Goal: Information Seeking & Learning: Check status

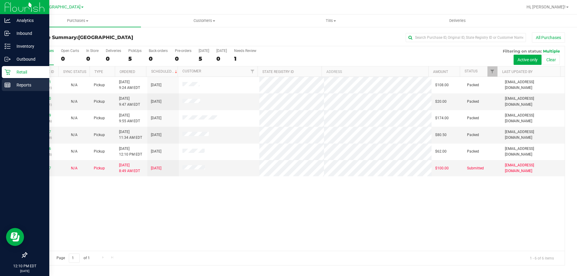
click at [14, 82] on p "Reports" at bounding box center [29, 84] width 36 height 7
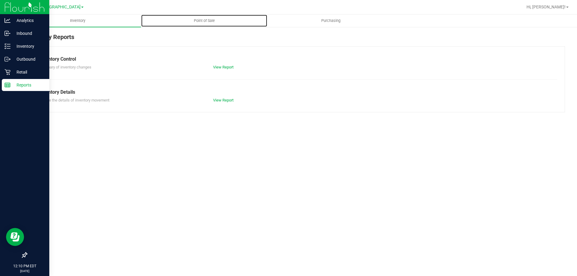
click at [205, 20] on span "Point of Sale" at bounding box center [204, 20] width 37 height 5
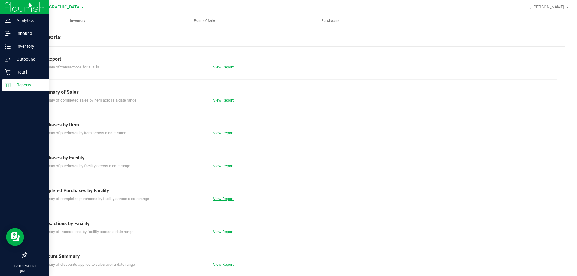
click at [220, 197] on link "View Report" at bounding box center [223, 199] width 20 height 5
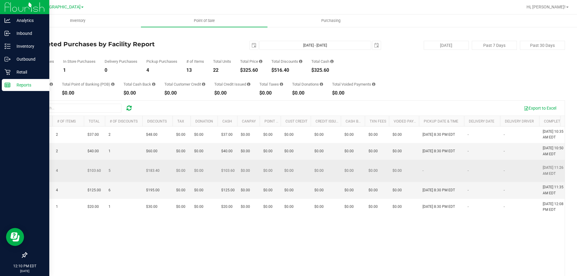
scroll to position [0, 331]
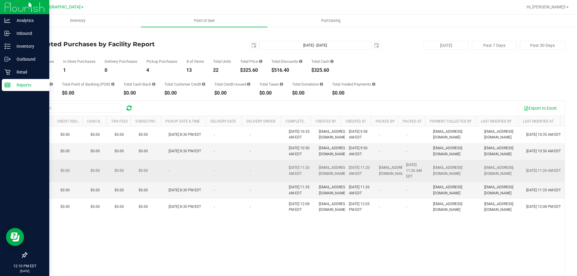
drag, startPoint x: 307, startPoint y: 161, endPoint x: 395, endPoint y: 161, distance: 89.0
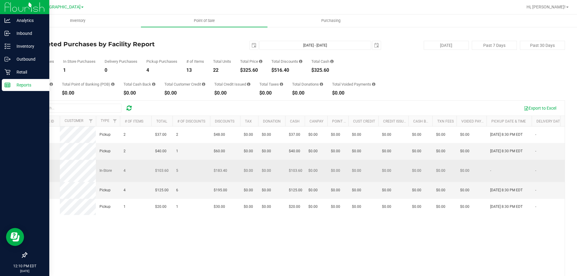
drag, startPoint x: 448, startPoint y: 161, endPoint x: 182, endPoint y: 166, distance: 265.7
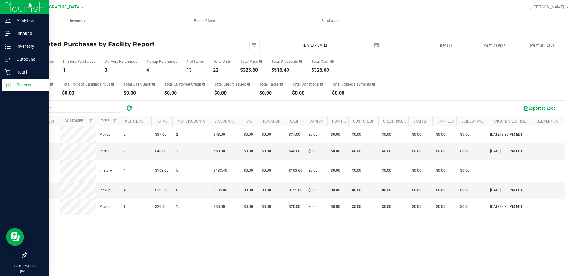
click at [35, 36] on link "Back" at bounding box center [30, 35] width 9 height 4
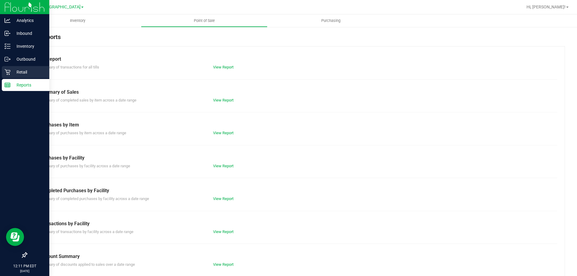
click at [14, 78] on link "Retail" at bounding box center [24, 72] width 49 height 13
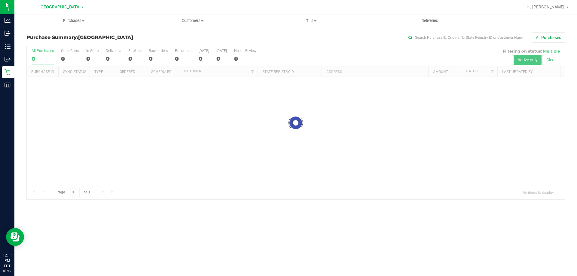
click at [137, 276] on div "Purchases Summary of purchases Fulfillment All purchases Customers All customer…" at bounding box center [295, 145] width 563 height 262
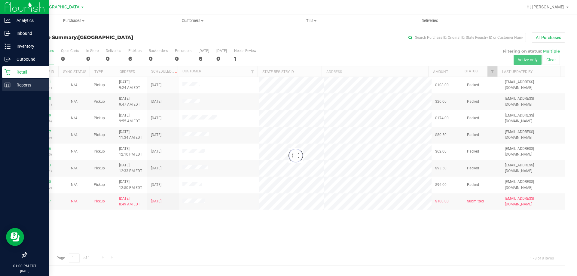
click at [13, 85] on p "Reports" at bounding box center [29, 84] width 36 height 7
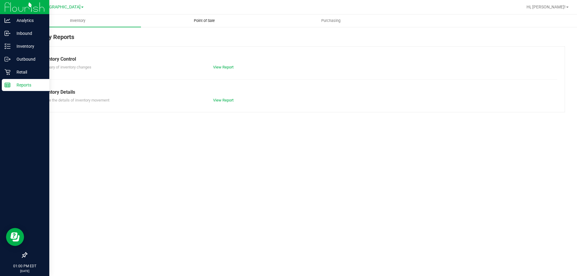
click at [192, 17] on uib-tab-heading "Point of Sale" at bounding box center [204, 21] width 126 height 12
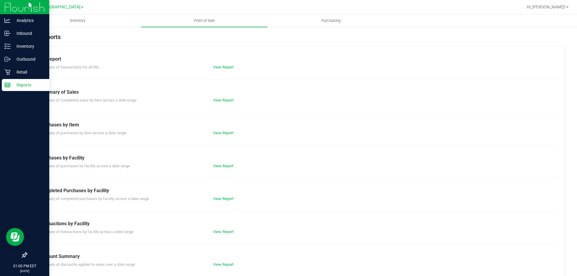
click at [213, 196] on div "View Report" at bounding box center [252, 199] width 87 height 6
click at [214, 197] on link "View Report" at bounding box center [223, 199] width 20 height 5
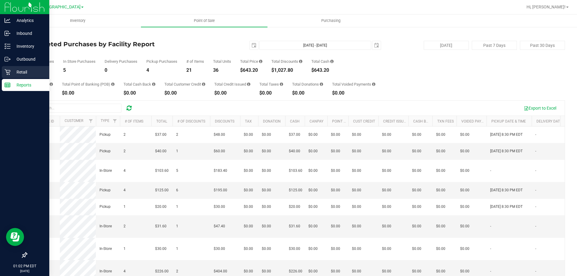
click at [10, 70] on icon at bounding box center [8, 72] width 6 height 6
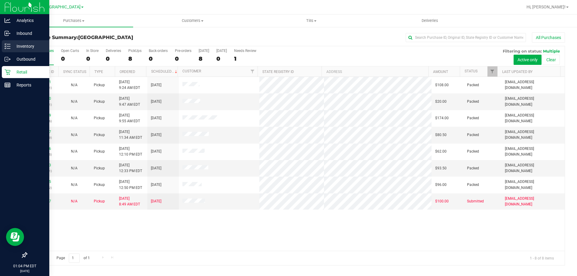
click at [27, 50] on div "Inventory" at bounding box center [25, 46] width 47 height 12
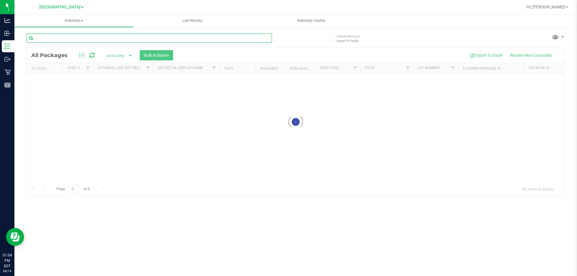
click at [155, 38] on input "text" at bounding box center [149, 38] width 246 height 9
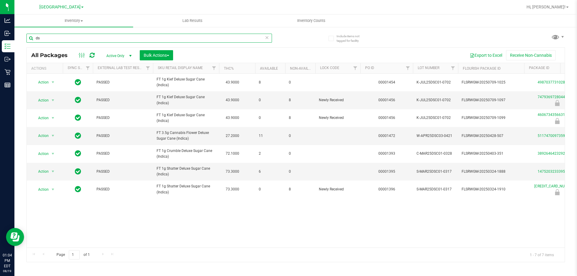
type input "d"
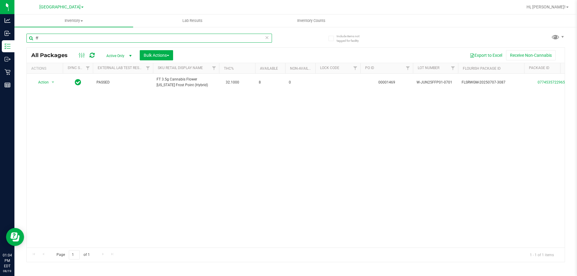
type input "f"
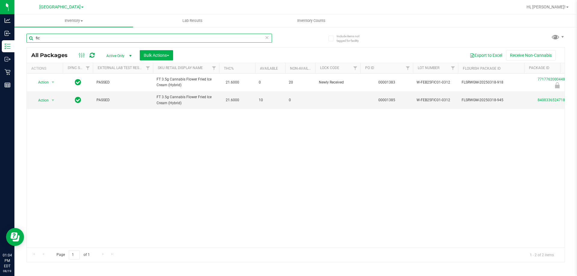
type input "fic"
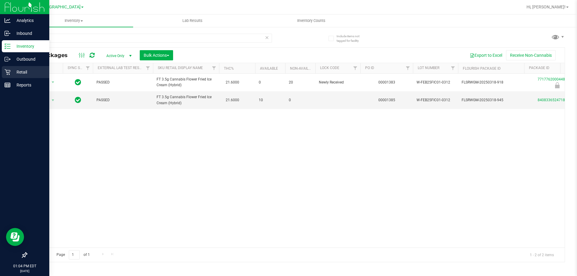
click at [9, 78] on link "Retail" at bounding box center [24, 72] width 49 height 13
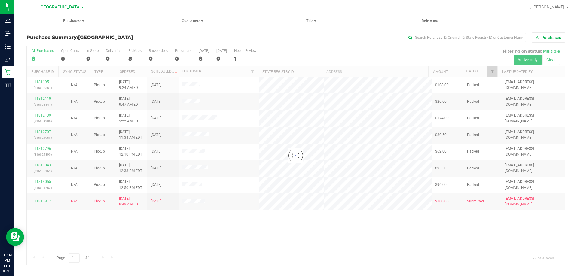
click at [262, 235] on div at bounding box center [296, 155] width 538 height 219
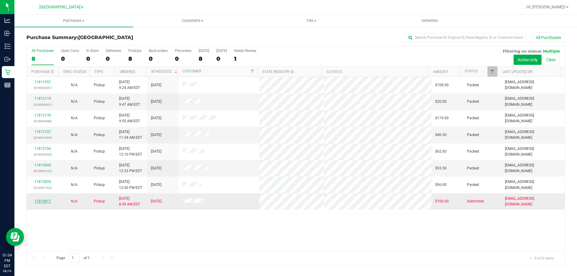
click at [46, 201] on link "11810817" at bounding box center [42, 201] width 17 height 4
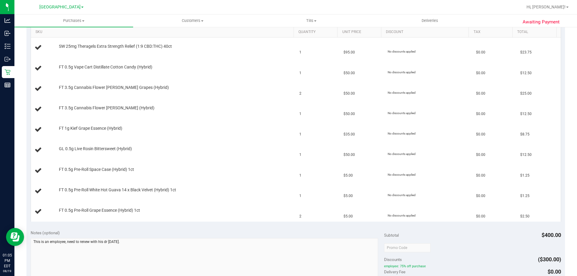
scroll to position [176, 0]
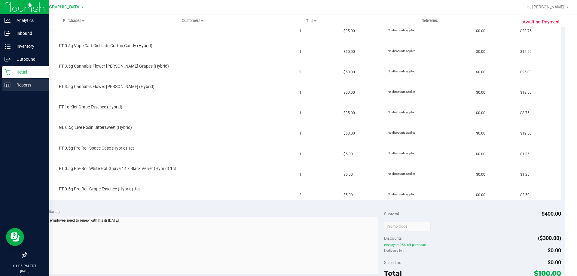
click at [6, 87] on icon at bounding box center [8, 85] width 6 height 6
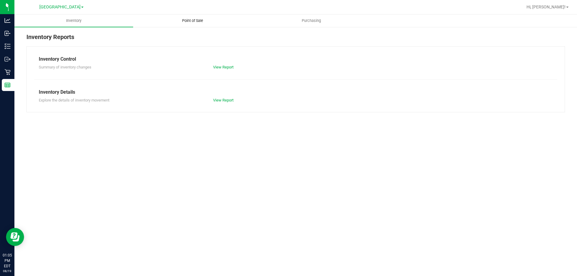
click at [194, 20] on span "Point of Sale" at bounding box center [192, 20] width 37 height 5
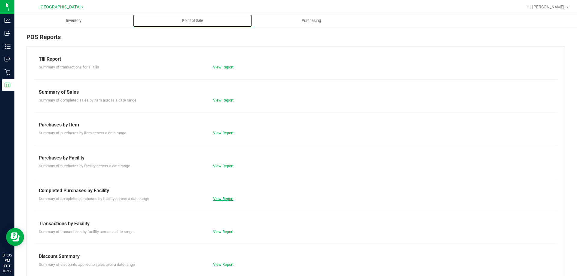
click at [217, 198] on link "View Report" at bounding box center [223, 199] width 20 height 5
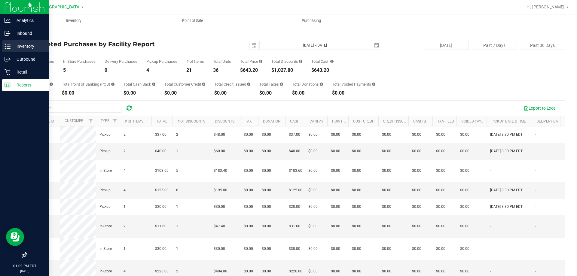
click at [9, 46] on line at bounding box center [8, 46] width 3 height 0
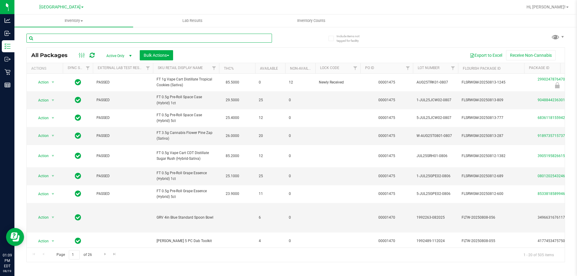
click at [52, 38] on input "text" at bounding box center [149, 38] width 246 height 9
type input "0917620341793677"
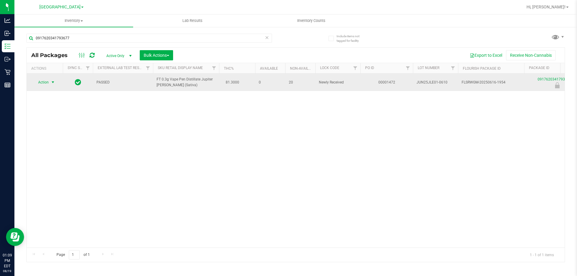
click at [44, 82] on span "Action" at bounding box center [41, 82] width 16 height 8
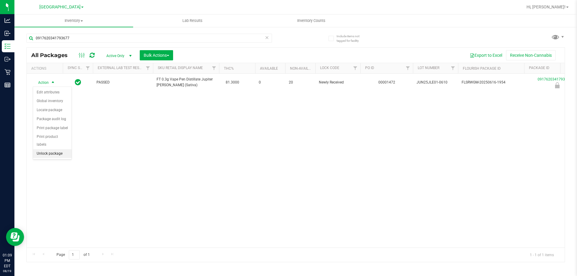
click at [51, 149] on li "Unlock package" at bounding box center [52, 153] width 38 height 9
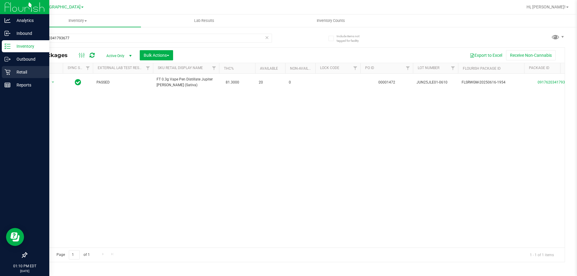
click at [10, 73] on icon at bounding box center [8, 72] width 6 height 6
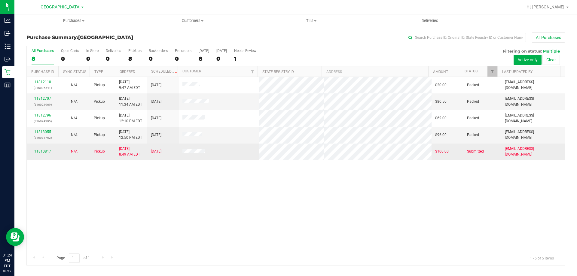
click at [40, 149] on div "11810817" at bounding box center [42, 152] width 24 height 6
click at [41, 150] on link "11810817" at bounding box center [42, 151] width 17 height 4
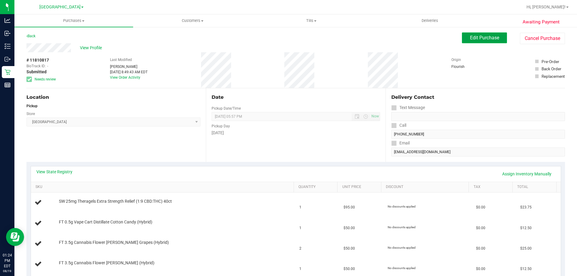
click at [481, 39] on span "Edit Purchase" at bounding box center [484, 38] width 29 height 6
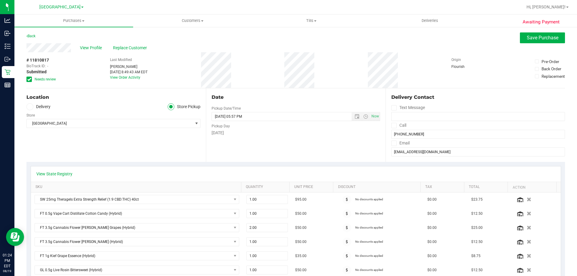
click at [27, 79] on icon at bounding box center [29, 79] width 4 height 0
click at [0, 0] on input "Needs review" at bounding box center [0, 0] width 0 height 0
click at [532, 38] on span "Save Purchase" at bounding box center [543, 38] width 32 height 6
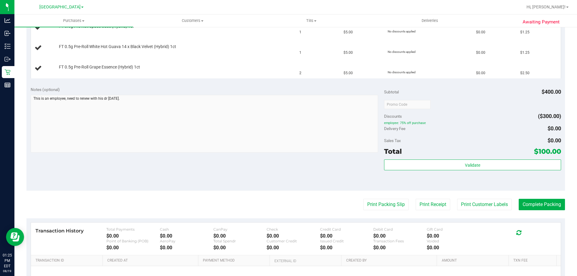
scroll to position [301, 0]
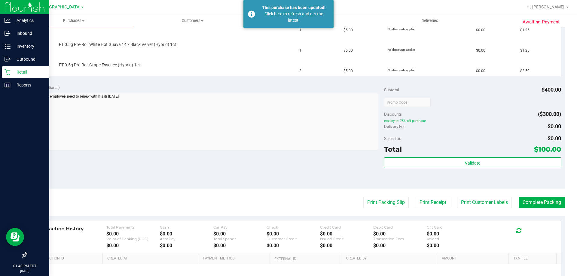
click at [9, 73] on icon at bounding box center [8, 72] width 6 height 6
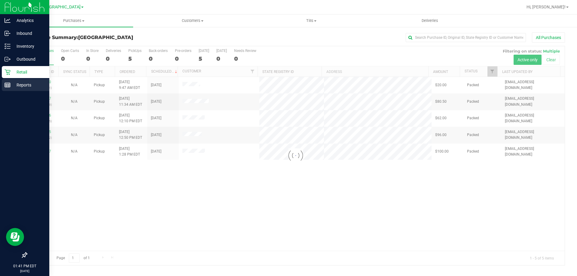
click at [19, 81] on div "Reports" at bounding box center [25, 85] width 47 height 12
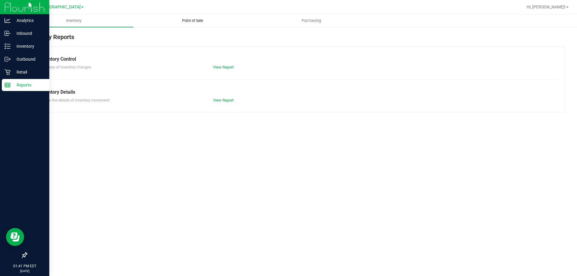
click at [188, 20] on span "Point of Sale" at bounding box center [192, 20] width 37 height 5
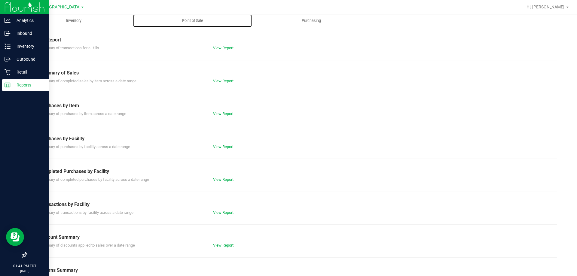
scroll to position [30, 0]
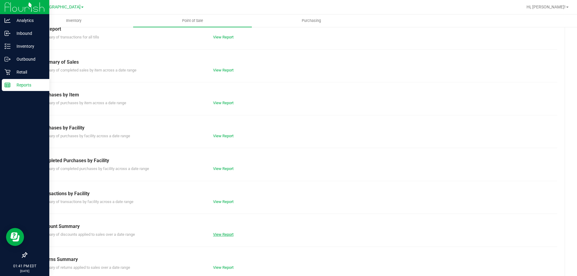
click at [226, 235] on link "View Report" at bounding box center [223, 234] width 20 height 5
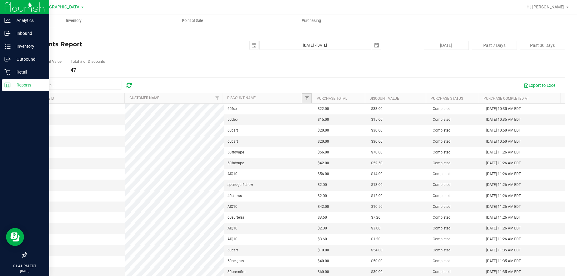
click at [302, 97] on link "Filter" at bounding box center [307, 98] width 10 height 10
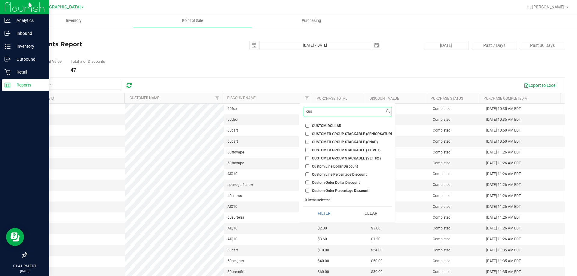
type input "cus"
click at [310, 165] on label "Custom Line Dollar Discount" at bounding box center [331, 166] width 53 height 4
click at [309, 165] on input "Custom Line Dollar Discount" at bounding box center [307, 166] width 4 height 4
checkbox input "true"
click at [309, 171] on ul "Select All $100 TAS MIX AND MATCH 3 CARTS .9G $11 PREROLL ($12 ELITE) $11 PRERO…" at bounding box center [347, 157] width 89 height 73
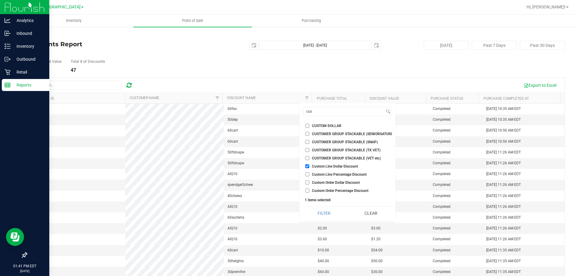
click at [309, 176] on input "Custom Line Percentage Discount" at bounding box center [307, 174] width 4 height 4
checkbox input "true"
click at [308, 184] on input "Custom Order Dollar Discount" at bounding box center [307, 183] width 4 height 4
checkbox input "true"
click at [307, 191] on input "Custom Order Percentage Discount" at bounding box center [307, 191] width 4 height 4
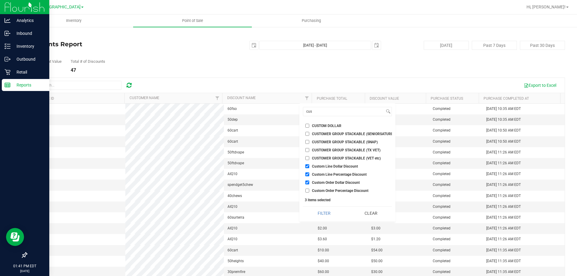
checkbox input "true"
click at [334, 220] on button "Filter" at bounding box center [324, 213] width 42 height 13
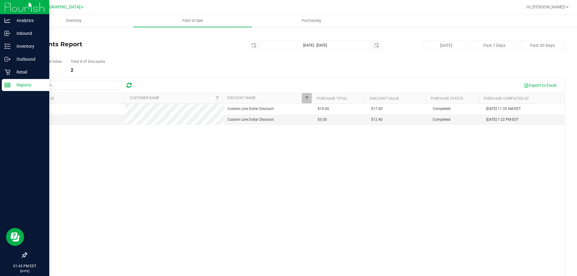
click at [201, 45] on div "2025-08-19 Aug 19, 2025 - Aug 19, 2025 2025-08-19" at bounding box center [293, 45] width 184 height 9
click at [250, 43] on span "select" at bounding box center [254, 45] width 8 height 8
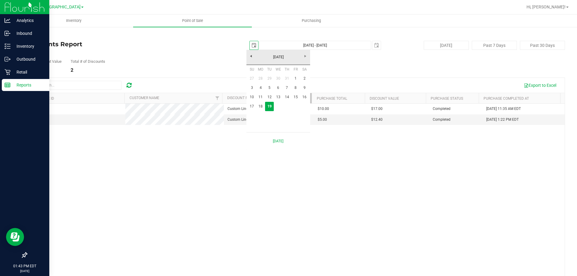
scroll to position [0, 15]
click at [260, 96] on link "11" at bounding box center [260, 97] width 9 height 9
type input "2025-08-11"
type input "Aug 11, 2025 - Aug 19, 2025"
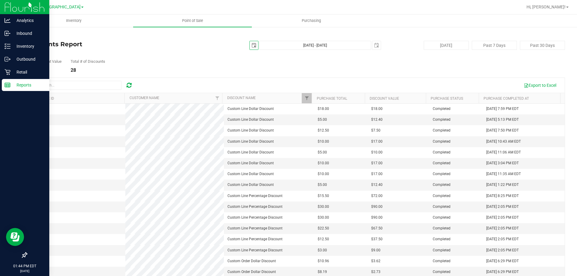
click at [253, 46] on span "select" at bounding box center [254, 45] width 5 height 5
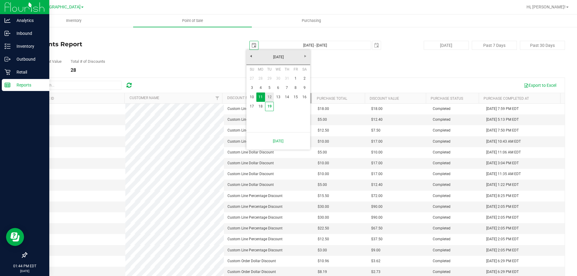
click at [269, 95] on link "12" at bounding box center [269, 97] width 9 height 9
type input "2025-08-12"
type input "Aug 12, 2025 - Aug 19, 2025"
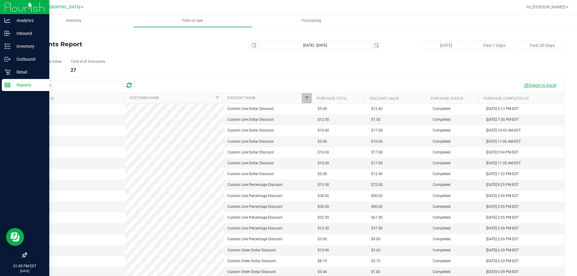
click at [524, 83] on span "button" at bounding box center [526, 85] width 5 height 5
click at [38, 185] on span "11780668" at bounding box center [38, 185] width 17 height 4
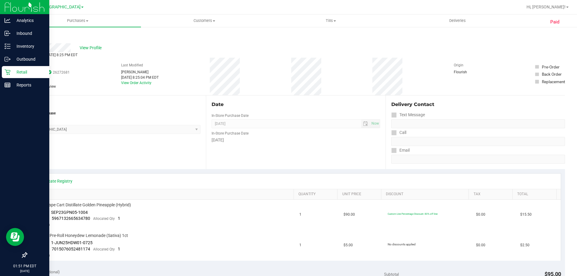
scroll to position [30, 0]
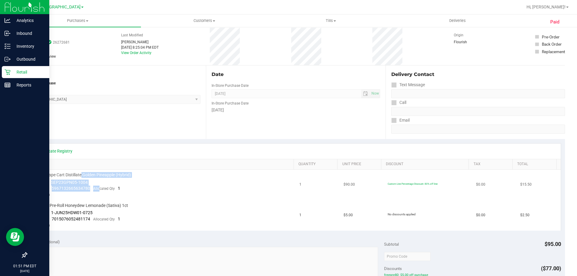
drag, startPoint x: 81, startPoint y: 174, endPoint x: 99, endPoint y: 191, distance: 24.9
click at [99, 191] on td "FT 1g Vape Cart Distillate Golden Pineapple (Hybrid) Batch ID SEP23GPN05-1004 P…" at bounding box center [163, 185] width 265 height 31
drag, startPoint x: 428, startPoint y: 185, endPoint x: 391, endPoint y: 182, distance: 37.3
click at [391, 182] on span "Custom Line Percentage Discount: 80% off line" at bounding box center [413, 183] width 50 height 3
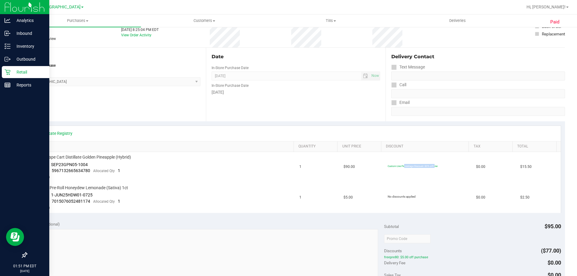
scroll to position [0, 0]
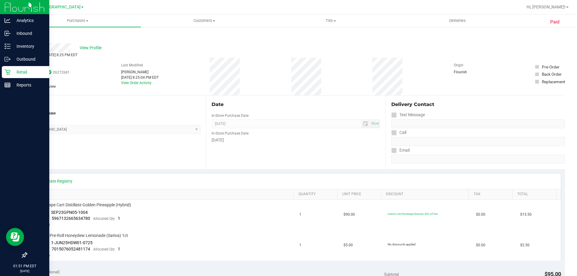
click at [88, 40] on div "Back" at bounding box center [295, 37] width 539 height 11
click at [93, 49] on span "View Profile" at bounding box center [92, 48] width 24 height 6
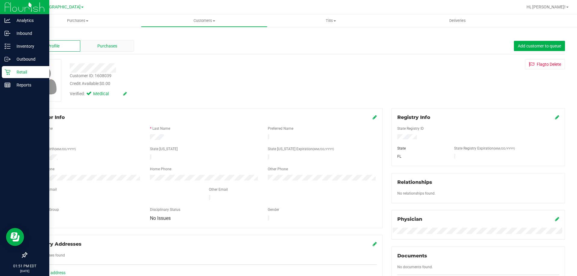
click at [103, 50] on div "Purchases" at bounding box center [107, 45] width 54 height 11
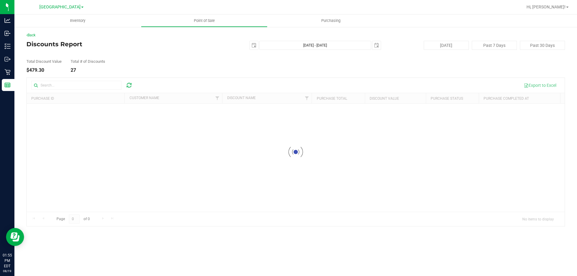
click at [79, 90] on div at bounding box center [296, 152] width 538 height 148
click at [79, 84] on div at bounding box center [296, 152] width 538 height 148
click at [53, 83] on div at bounding box center [296, 152] width 538 height 148
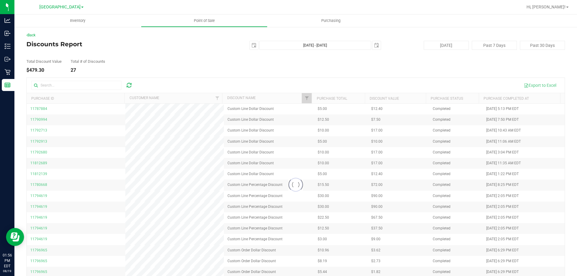
click at [52, 84] on div at bounding box center [296, 185] width 538 height 214
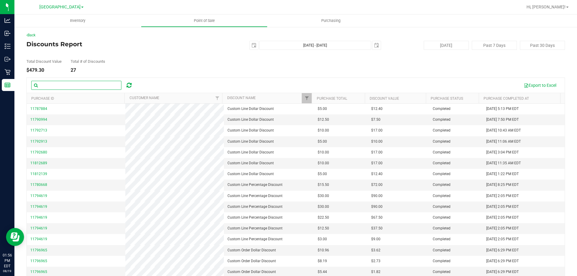
click at [101, 84] on input "text" at bounding box center [76, 85] width 90 height 9
paste input "11787884"
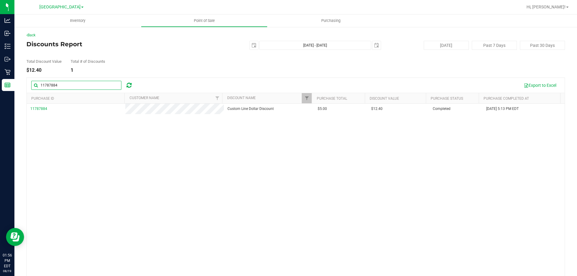
type input "11787884"
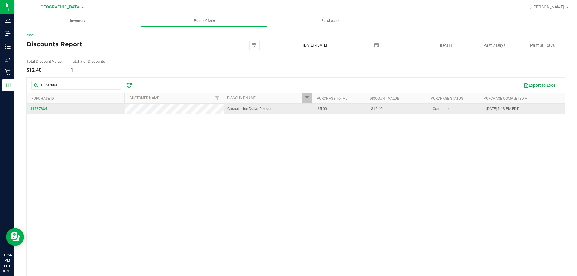
click at [41, 108] on span "11787884" at bounding box center [38, 109] width 17 height 4
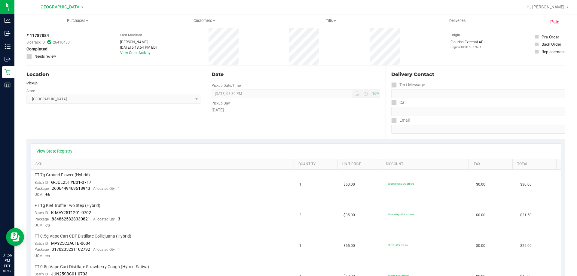
click at [182, 116] on div "Location Pickup Store South Tampa WC Select Store Bonita Springs WC Boynton Bea…" at bounding box center [115, 103] width 179 height 74
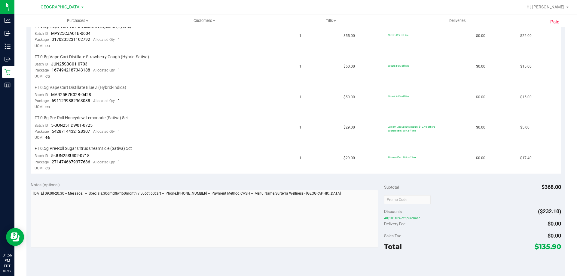
scroll to position [240, 0]
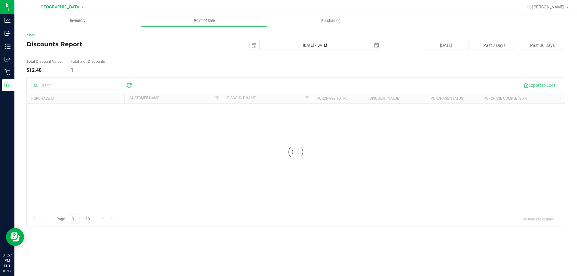
click at [54, 86] on div at bounding box center [296, 152] width 538 height 148
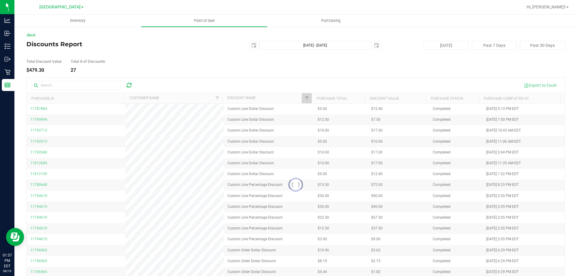
click at [54, 86] on div at bounding box center [296, 185] width 538 height 214
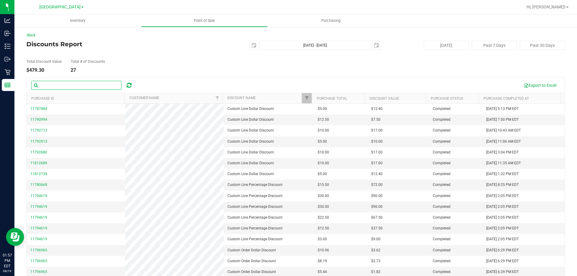
click at [67, 84] on input "text" at bounding box center [76, 85] width 90 height 9
paste input "11790994"
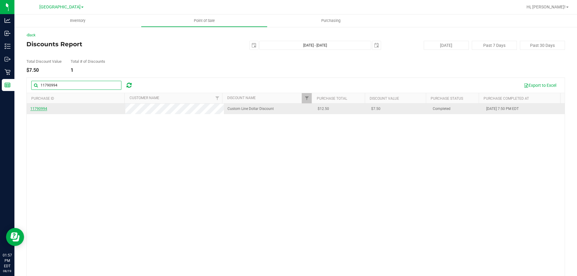
type input "11790994"
click at [33, 108] on span "11790994" at bounding box center [38, 109] width 17 height 4
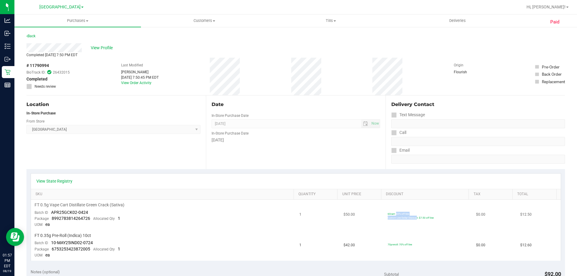
drag, startPoint x: 388, startPoint y: 212, endPoint x: 403, endPoint y: 219, distance: 17.1
click at [403, 219] on div "60cart: 60% off line Custom Line Dollar Discount: $7.50 off line" at bounding box center [411, 216] width 46 height 8
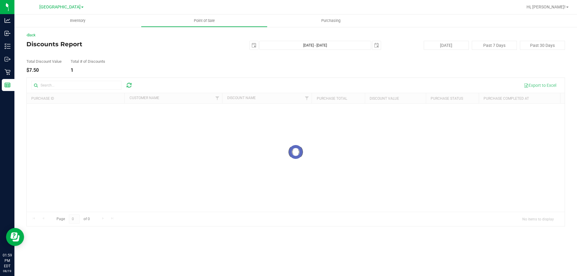
click at [49, 79] on div at bounding box center [296, 152] width 538 height 148
click at [45, 84] on div at bounding box center [296, 152] width 538 height 148
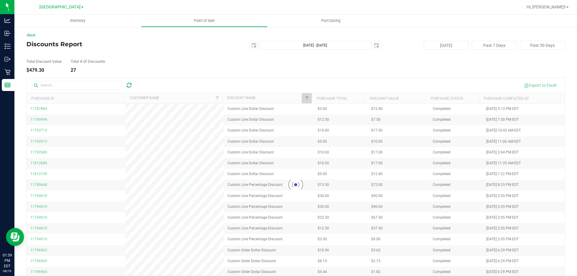
click at [45, 84] on div at bounding box center [296, 185] width 538 height 214
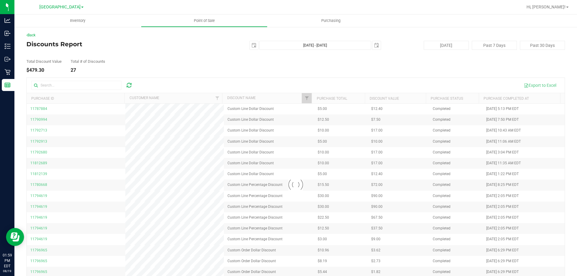
click at [45, 84] on div at bounding box center [296, 185] width 538 height 214
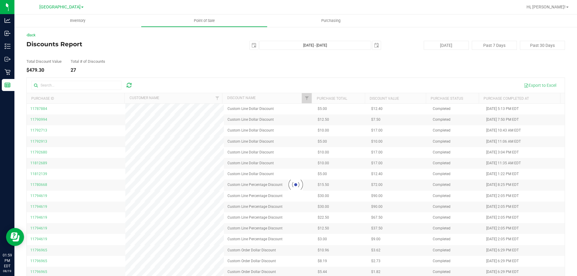
click at [45, 84] on div at bounding box center [296, 185] width 538 height 214
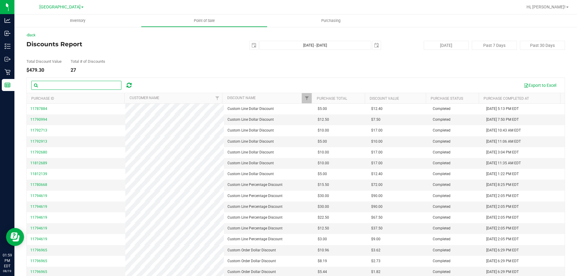
click at [45, 84] on input "text" at bounding box center [76, 85] width 90 height 9
paste input "11792713"
type input "11792713"
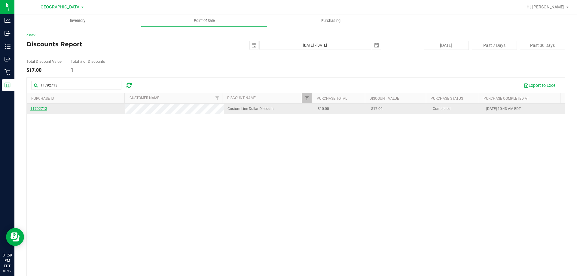
click at [45, 110] on span "11792713" at bounding box center [38, 109] width 17 height 4
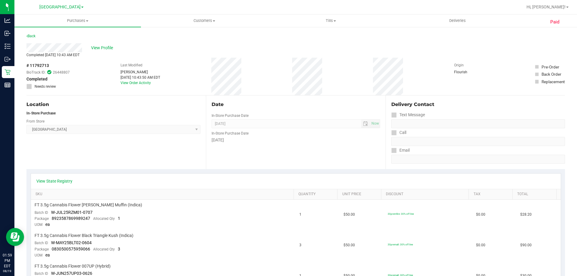
click at [371, 134] on div "In-Store Purchase Date" at bounding box center [296, 132] width 168 height 9
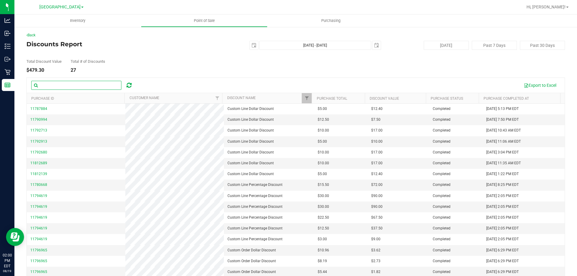
click at [60, 89] on input "text" at bounding box center [76, 85] width 90 height 9
paste input "11792913"
type input "11792913"
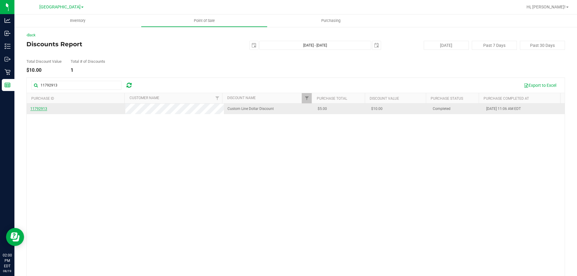
click at [34, 108] on span "11792913" at bounding box center [38, 109] width 17 height 4
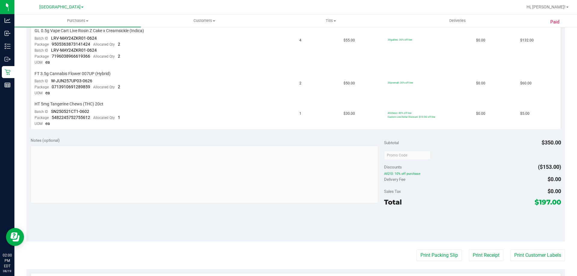
scroll to position [180, 0]
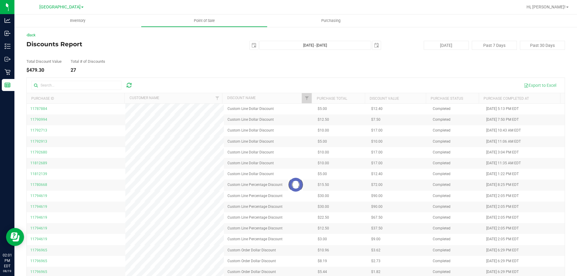
click at [63, 87] on div at bounding box center [296, 185] width 538 height 214
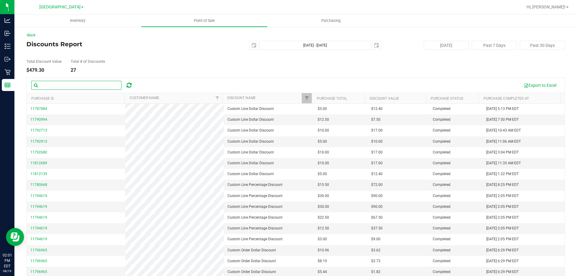
click at [63, 87] on input "text" at bounding box center [76, 85] width 90 height 9
paste input "11794619"
type input "11794619"
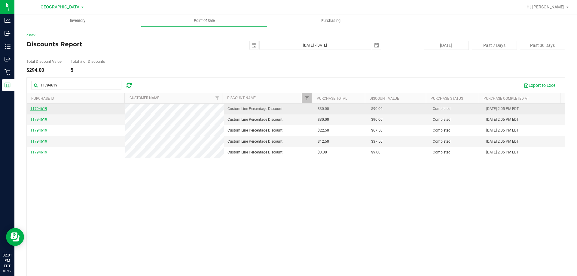
click at [41, 108] on span "11794619" at bounding box center [38, 109] width 17 height 4
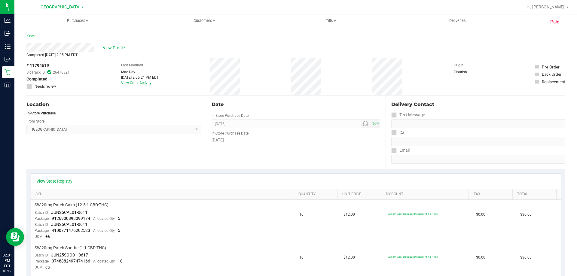
click at [337, 197] on th "Unit Price" at bounding box center [359, 194] width 44 height 11
click at [112, 48] on span "View Profile" at bounding box center [115, 48] width 24 height 6
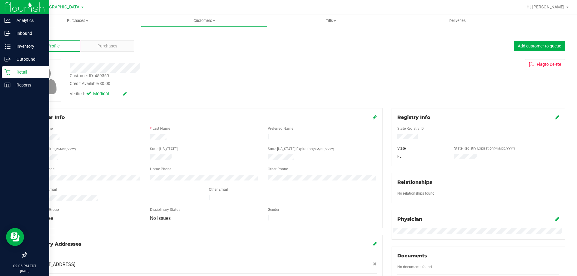
click at [9, 70] on icon at bounding box center [8, 72] width 6 height 6
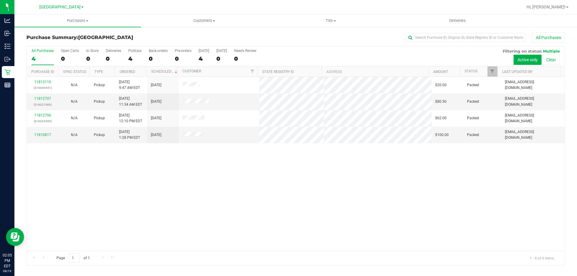
click at [496, 215] on div "11812110 (316006541) N/A Pickup 8/19/2025 9:47 AM EDT 8/19/2025 $20.00 Packed a…" at bounding box center [296, 164] width 538 height 174
click at [337, 16] on uib-tab-heading "Tills Manage tills Reconcile e-payments" at bounding box center [331, 21] width 126 height 12
click at [299, 35] on span "Manage tills" at bounding box center [287, 36] width 41 height 5
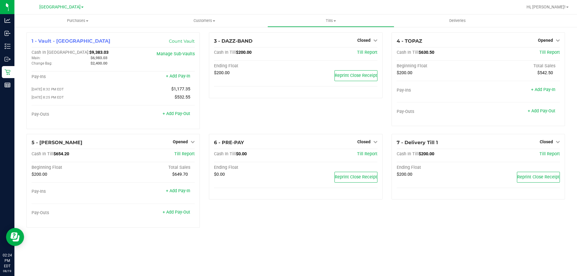
click at [8, 69] on icon at bounding box center [8, 72] width 6 height 6
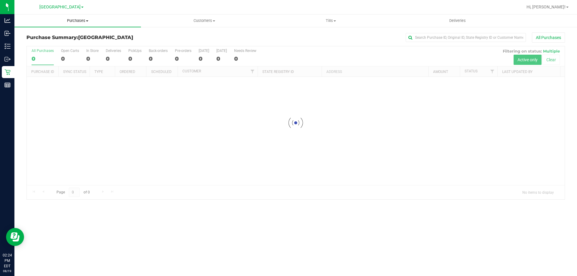
click at [81, 14] on uib-tab-heading "Purchases Summary of purchases Fulfillment All purchases" at bounding box center [77, 20] width 127 height 13
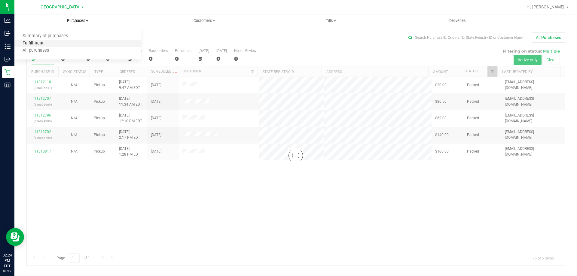
click at [41, 45] on span "Fulfillment" at bounding box center [32, 43] width 37 height 5
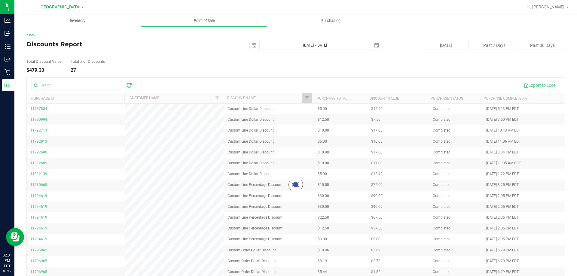
click at [158, 55] on div "Total Discount Value $479.30 Total # of Discounts 27" at bounding box center [295, 61] width 539 height 23
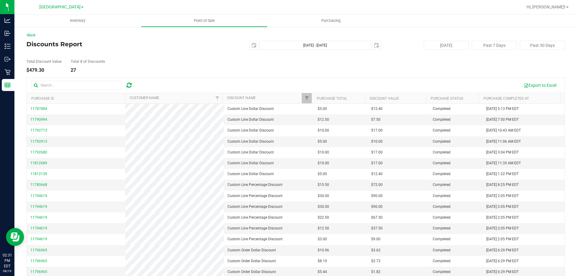
click at [23, 192] on div "Back Discounts Report 2025-08-12 Aug 12, 2025 - Aug 19, 2025 2025-08-19 Today P…" at bounding box center [295, 162] width 563 height 272
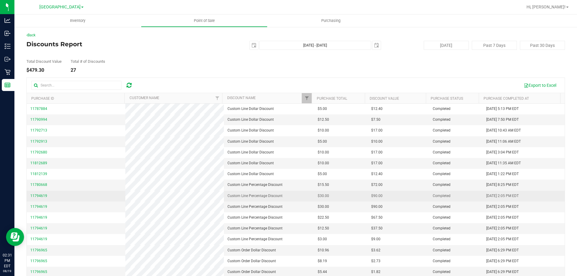
click at [37, 194] on span "11794619" at bounding box center [38, 196] width 17 height 6
click at [37, 197] on span "11794619" at bounding box center [38, 196] width 17 height 4
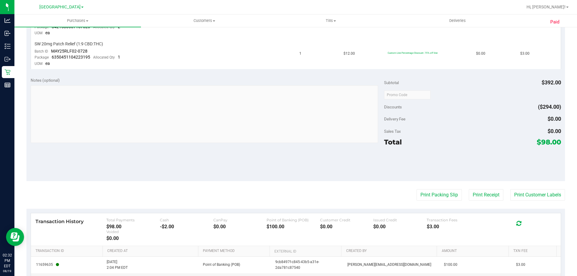
scroll to position [301, 0]
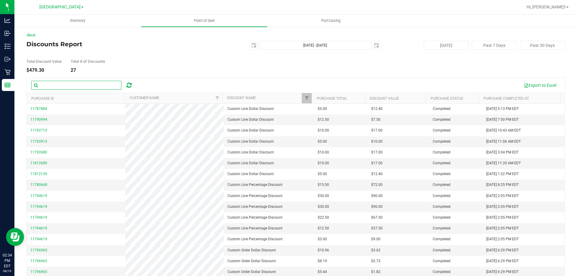
click at [51, 85] on input "text" at bounding box center [76, 85] width 90 height 9
paste input "11792680"
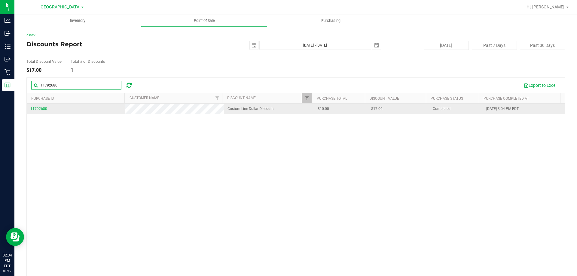
type input "11792680"
click at [43, 106] on span "11792680" at bounding box center [38, 109] width 17 height 6
click at [42, 108] on span "11792680" at bounding box center [38, 109] width 17 height 4
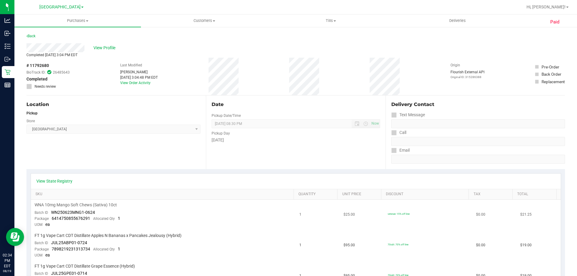
click at [112, 224] on td "WNA 10mg Mango Soft Chews (Sativa) 10ct Batch ID WN250623MNG1-0624 Package 6414…" at bounding box center [163, 215] width 265 height 31
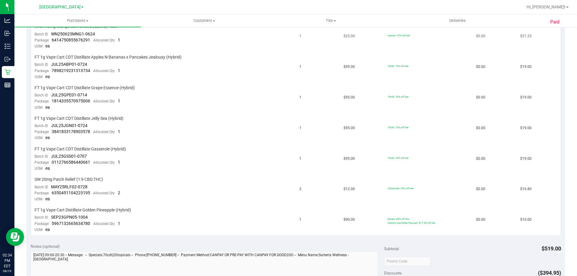
scroll to position [180, 0]
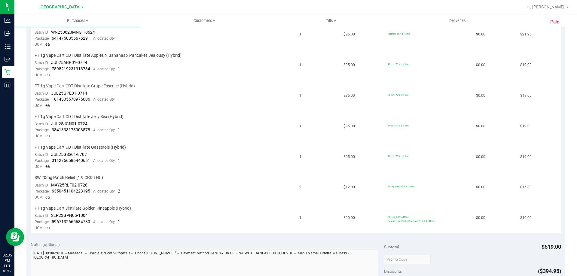
click at [145, 90] on td "FT 1g Vape Cart CDT Distillate Grape Essence (Hybrid) Batch ID JUL25GPE01-0714 …" at bounding box center [163, 96] width 265 height 31
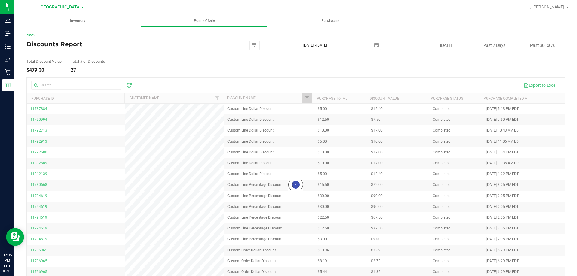
click at [67, 85] on div at bounding box center [296, 185] width 538 height 214
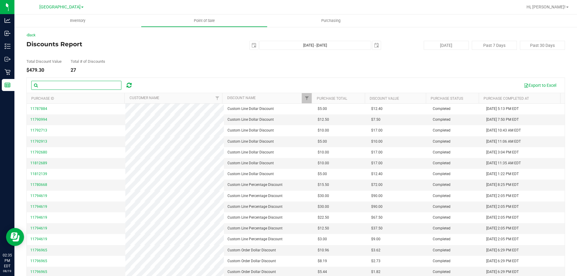
click at [67, 85] on input "text" at bounding box center [76, 85] width 90 height 9
paste input "11796965"
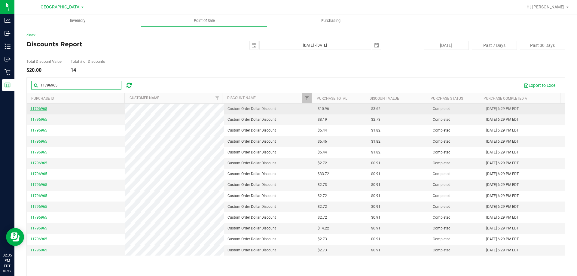
type input "11796965"
click at [35, 107] on span "11796965" at bounding box center [38, 109] width 17 height 4
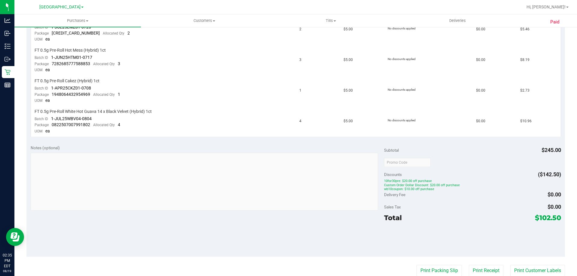
scroll to position [481, 0]
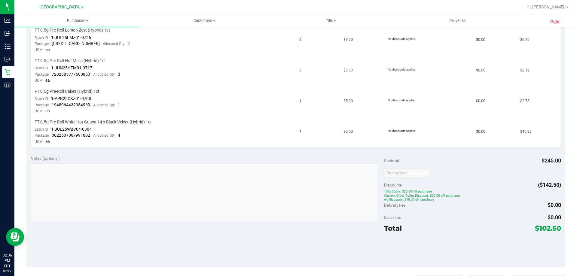
click at [102, 64] on td "FT 0.5g Pre-Roll Hot Mess (Hybrid) 1ct Batch ID 1-JUN25HTM01-0717 Package 72826…" at bounding box center [163, 71] width 265 height 31
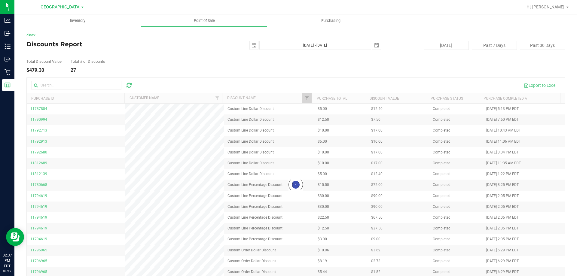
click at [69, 85] on div at bounding box center [296, 185] width 538 height 214
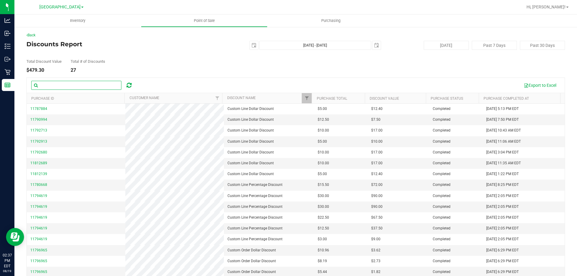
click at [68, 86] on input "text" at bounding box center [76, 85] width 90 height 9
paste input "11812689"
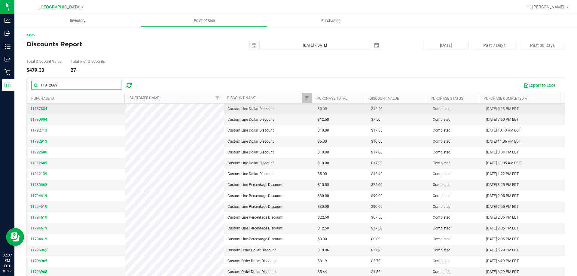
type input "11812689"
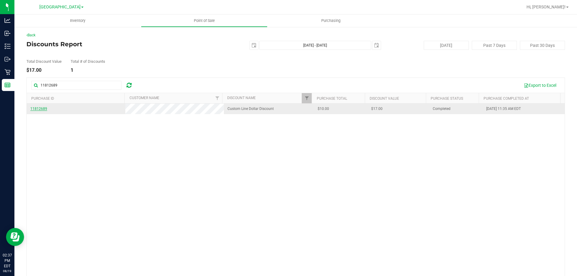
click at [44, 109] on span "11812689" at bounding box center [38, 109] width 17 height 4
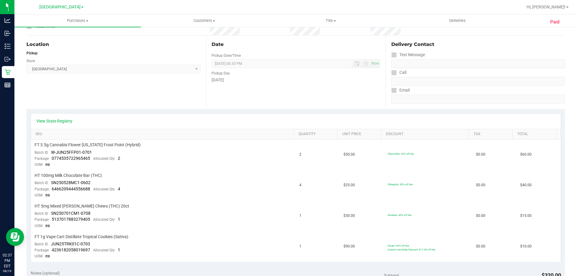
scroll to position [90, 0]
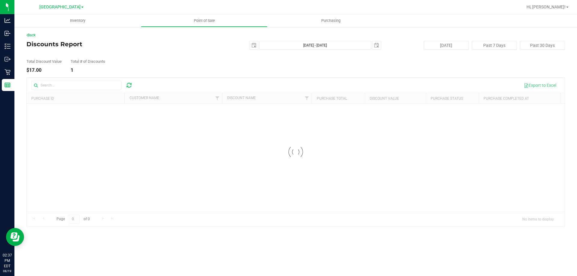
click at [62, 85] on div at bounding box center [296, 152] width 538 height 148
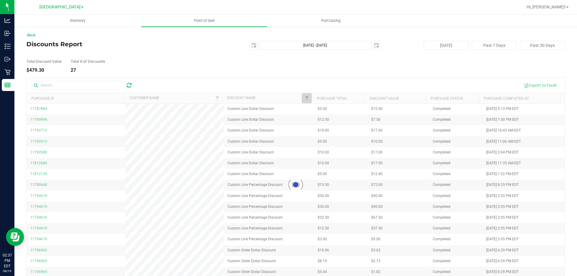
click at [65, 85] on div at bounding box center [296, 185] width 538 height 214
click at [68, 83] on div at bounding box center [296, 185] width 538 height 214
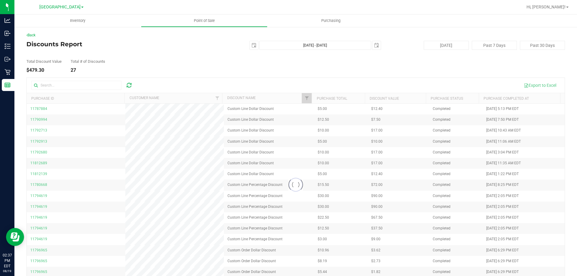
click at [68, 83] on div at bounding box center [296, 185] width 538 height 214
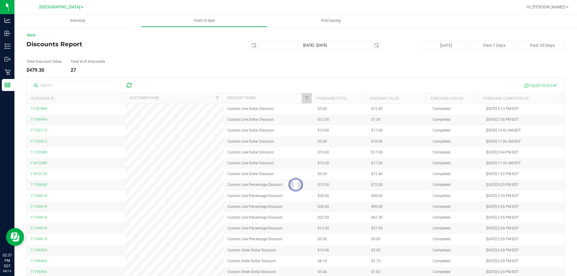
click at [68, 83] on div at bounding box center [296, 185] width 538 height 214
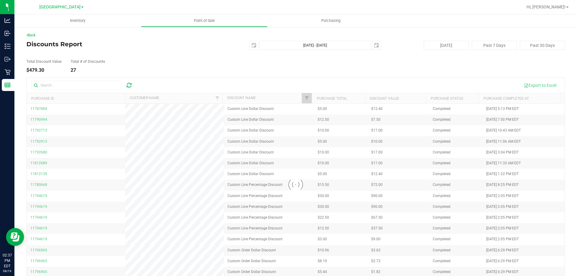
click at [68, 83] on div at bounding box center [296, 185] width 538 height 214
click at [69, 83] on div at bounding box center [296, 185] width 538 height 214
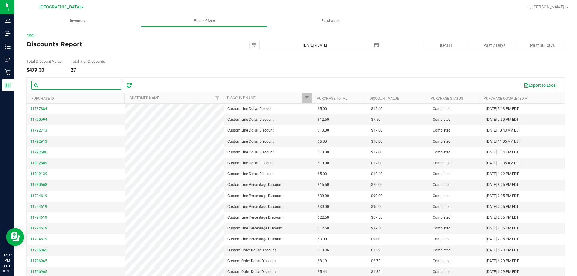
click at [69, 83] on input "text" at bounding box center [76, 85] width 90 height 9
paste input "[DATE]"
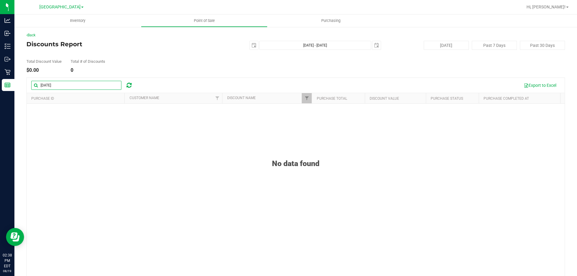
click at [70, 84] on input "[DATE]" at bounding box center [76, 85] width 90 height 9
click at [69, 84] on input "[DATE]" at bounding box center [76, 85] width 90 height 9
paste input "11812139"
click at [69, 84] on input "8/19/202511812139" at bounding box center [76, 85] width 90 height 9
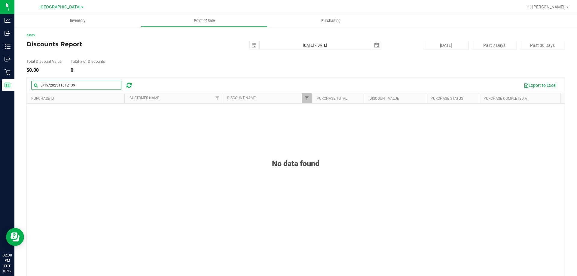
click at [69, 84] on input "8/19/202511812139" at bounding box center [76, 85] width 90 height 9
paste input "text"
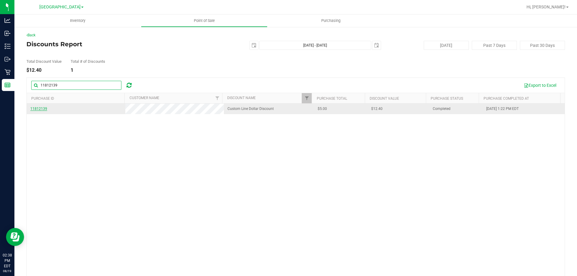
type input "11812139"
click at [45, 109] on span "11812139" at bounding box center [38, 109] width 17 height 4
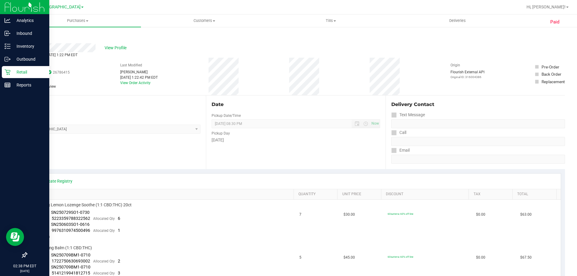
click at [43, 71] on p "Retail" at bounding box center [29, 72] width 36 height 7
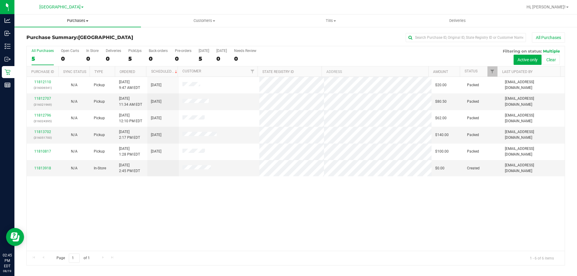
click at [77, 16] on uib-tab-heading "Purchases Summary of purchases Fulfillment All purchases" at bounding box center [77, 20] width 127 height 13
click at [56, 42] on li "Fulfillment" at bounding box center [77, 43] width 127 height 7
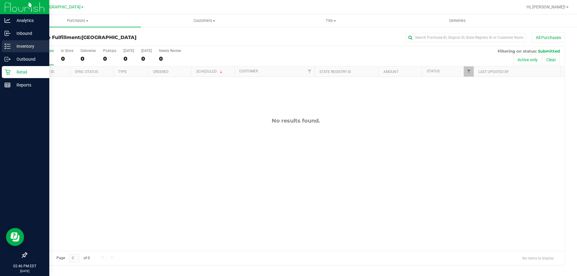
click at [1, 44] on link "Inventory" at bounding box center [24, 46] width 49 height 13
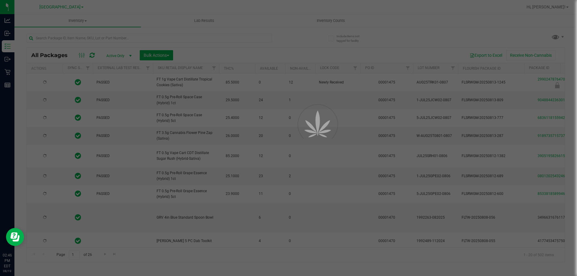
click at [173, 38] on div at bounding box center [288, 138] width 577 height 276
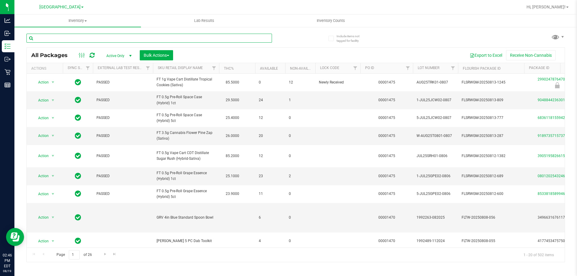
click at [173, 38] on input "text" at bounding box center [149, 38] width 246 height 9
type input "ckz"
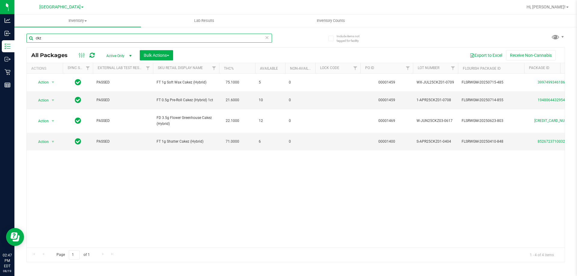
click at [173, 38] on input "ckz" at bounding box center [149, 38] width 246 height 9
click at [144, 250] on div "Page 1 of 1 1 - 4 of 4 items" at bounding box center [296, 255] width 538 height 14
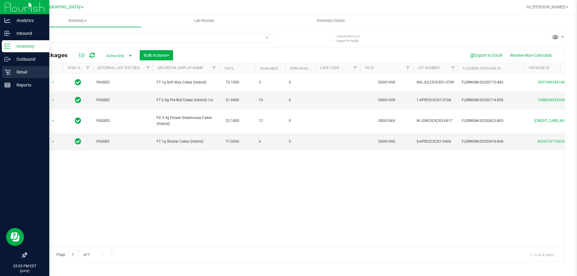
click at [4, 69] on div "Retail" at bounding box center [25, 72] width 47 height 12
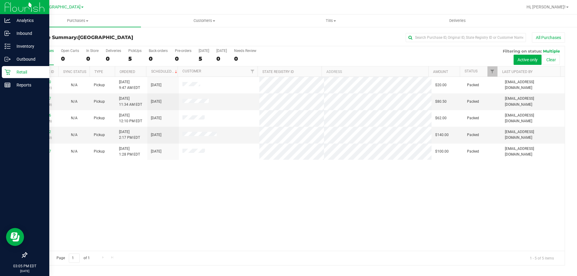
click at [168, 196] on div "11812110 (316006541) N/A Pickup 8/19/2025 9:47 AM EDT 8/19/2025 $20.00 Packed a…" at bounding box center [296, 164] width 538 height 174
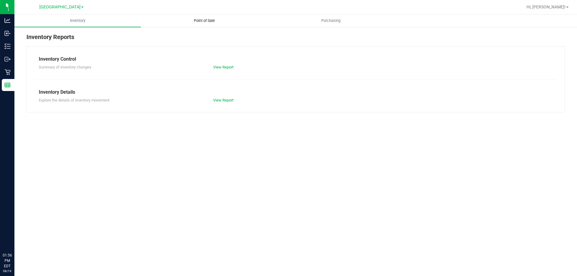
click at [194, 23] on span "Point of Sale" at bounding box center [204, 20] width 37 height 5
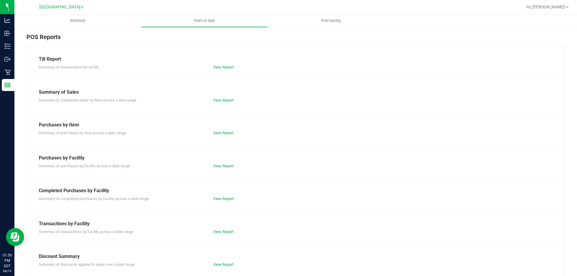
click at [212, 196] on div "Summary of completed purchases by facility across a date range View Report" at bounding box center [295, 198] width 523 height 8
click at [219, 196] on div "View Report" at bounding box center [252, 199] width 87 height 6
click at [219, 198] on link "View Report" at bounding box center [223, 199] width 20 height 5
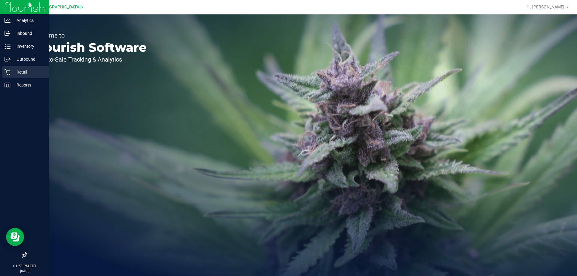
click at [25, 66] on div "Retail" at bounding box center [25, 72] width 47 height 12
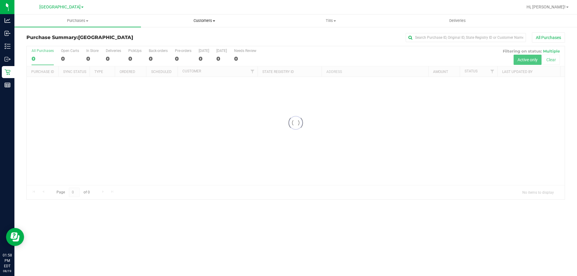
click at [207, 25] on uib-tab-heading "Customers All customers Add a new customer All physicians" at bounding box center [204, 21] width 126 height 12
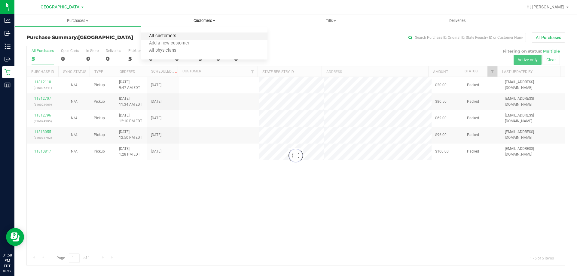
click at [178, 37] on span "All customers" at bounding box center [162, 36] width 43 height 5
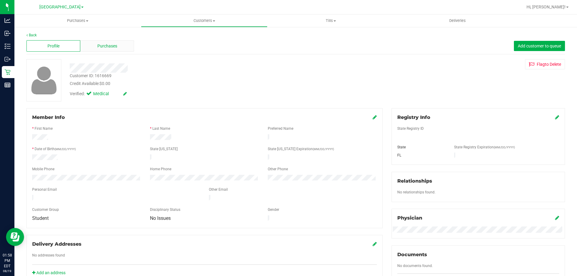
click at [119, 47] on div "Purchases" at bounding box center [107, 45] width 54 height 11
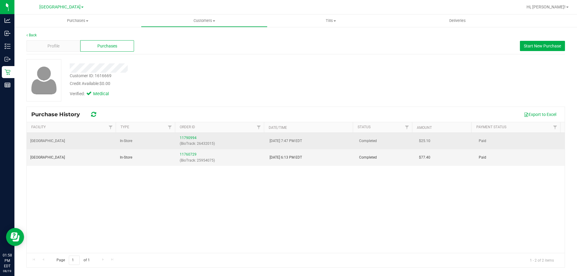
drag, startPoint x: 312, startPoint y: 155, endPoint x: 318, endPoint y: 145, distance: 11.5
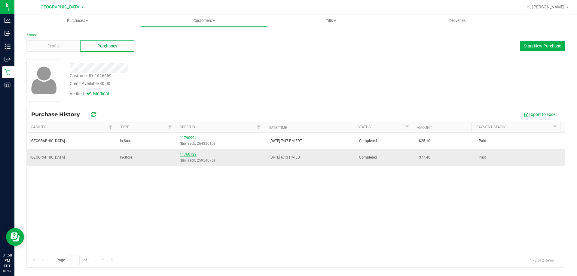
click at [192, 155] on link "11760729" at bounding box center [188, 154] width 17 height 4
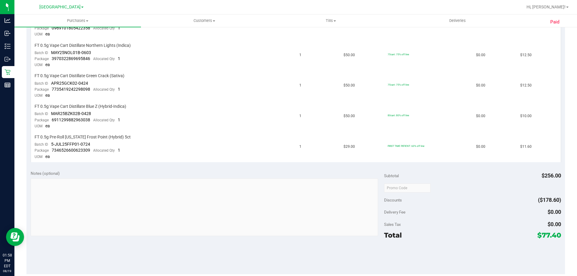
scroll to position [222, 0]
